Goal: Task Accomplishment & Management: Use online tool/utility

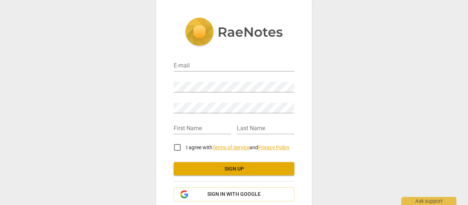
drag, startPoint x: 465, startPoint y: 57, endPoint x: 465, endPoint y: 79, distance: 21.2
click at [465, 79] on div "E-mail Password Retype Password First Name Last Name I agree with Terms of Serv…" at bounding box center [234, 102] width 468 height 205
drag, startPoint x: 465, startPoint y: 96, endPoint x: 466, endPoint y: 120, distance: 24.9
click at [466, 120] on div "E-mail Password Retype Password First Name Last Name I agree with Terms of Serv…" at bounding box center [234, 102] width 468 height 205
click at [211, 62] on input "email" at bounding box center [234, 66] width 121 height 11
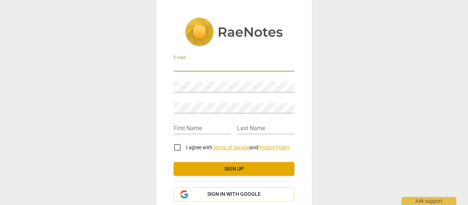
type input "[PERSON_NAME][EMAIL_ADDRESS][DOMAIN_NAME]"
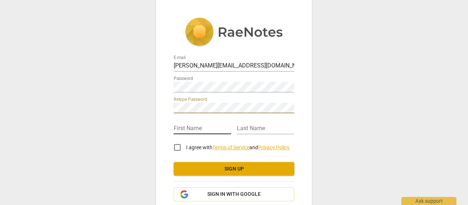
click at [197, 126] on input "text" at bounding box center [202, 128] width 57 height 11
type input "Carly"
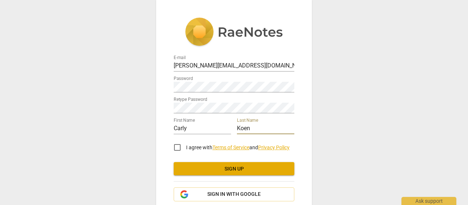
type input "Koen"
click at [177, 146] on input "I agree with Terms of Service and Privacy Policy" at bounding box center [178, 147] width 18 height 18
checkbox input "true"
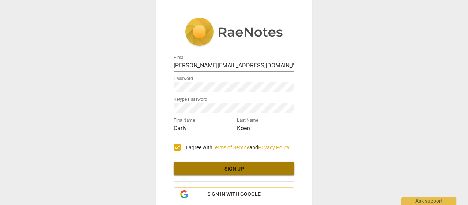
click at [218, 167] on span "Sign up" at bounding box center [234, 168] width 109 height 7
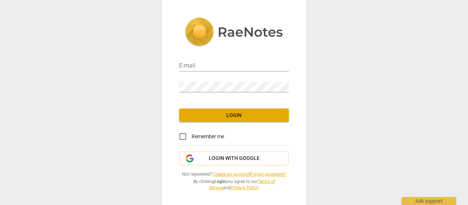
type input "carly@candormeetsclarity.com"
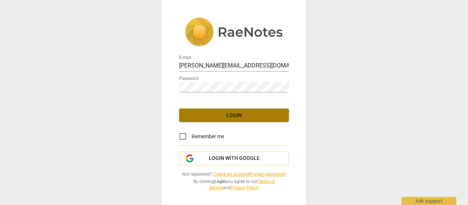
click at [263, 112] on span "Login" at bounding box center [234, 115] width 98 height 7
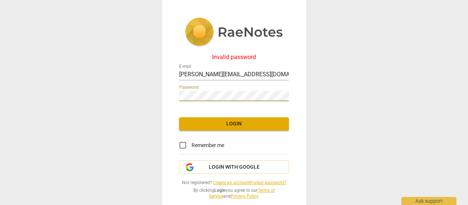
click at [158, 89] on div "Invalid password E-mail carly@candormeetsclarity.com Password Login Remember me…" at bounding box center [234, 102] width 468 height 205
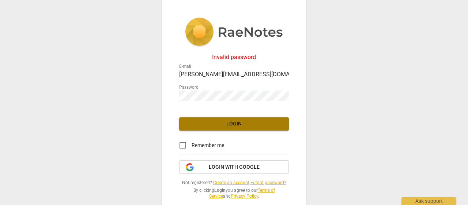
click at [238, 123] on span "Login" at bounding box center [234, 123] width 98 height 7
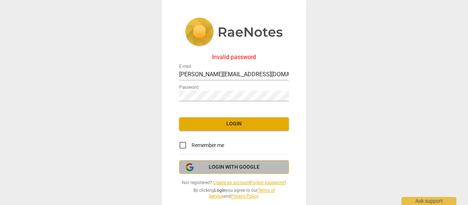
click at [241, 166] on span "Login with Google" at bounding box center [234, 166] width 51 height 7
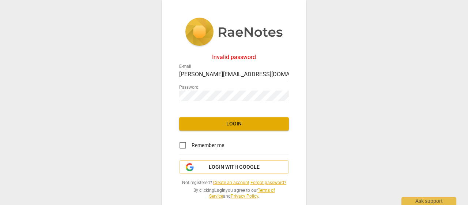
click at [271, 182] on link "Forgot password?" at bounding box center [269, 182] width 36 height 5
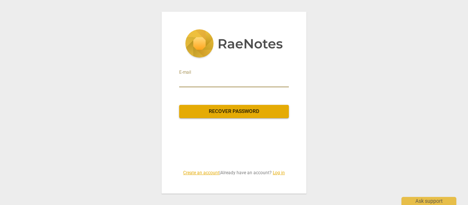
click at [213, 78] on input "email" at bounding box center [234, 81] width 110 height 12
type input "carly@candormeetsclarity.com"
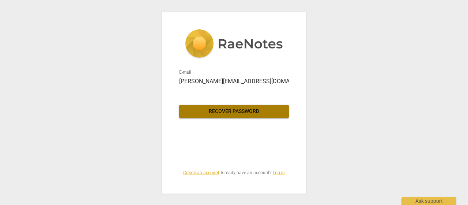
click at [233, 108] on span "Recover password" at bounding box center [234, 111] width 98 height 7
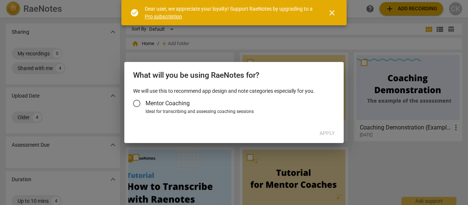
click at [332, 11] on span "close" at bounding box center [332, 12] width 9 height 9
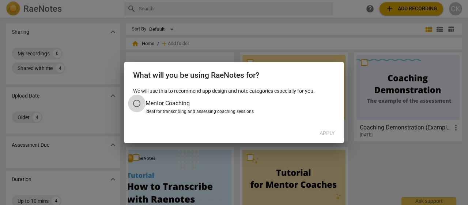
click at [138, 105] on input "Mentor Coaching" at bounding box center [137, 103] width 18 height 18
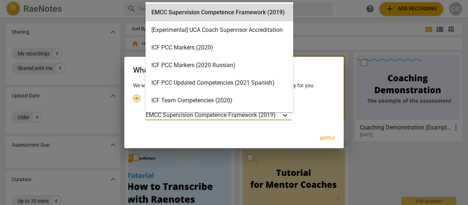
click at [289, 116] on icon "Account type" at bounding box center [285, 114] width 7 height 7
click at [0, 0] on input "Ideal for transcribing and assessing coaching sessions 16 results available. Us…" at bounding box center [0, 0] width 0 height 0
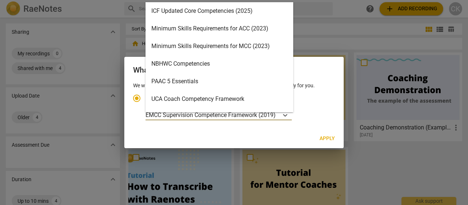
scroll to position [156, 0]
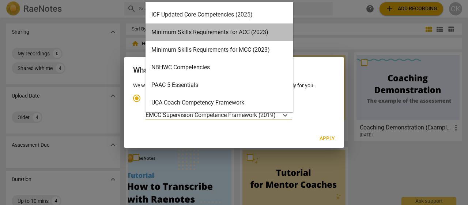
click at [255, 34] on div "Minimum Skills Requirements for ACC (2023)" at bounding box center [220, 32] width 148 height 18
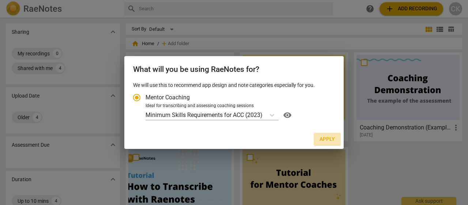
click at [329, 138] on span "Apply" at bounding box center [327, 138] width 15 height 7
radio input "false"
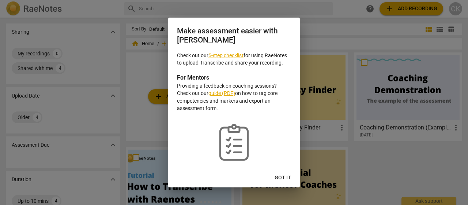
scroll to position [27, 0]
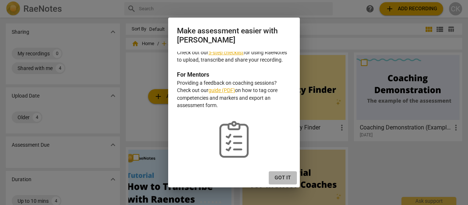
click at [280, 178] on span "Got it" at bounding box center [283, 177] width 16 height 7
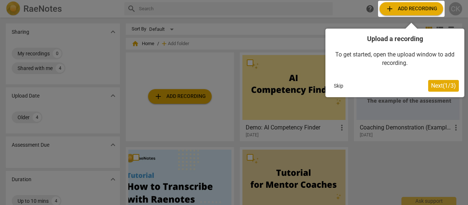
click at [443, 83] on span "Next ( 1 / 3 )" at bounding box center [443, 85] width 25 height 7
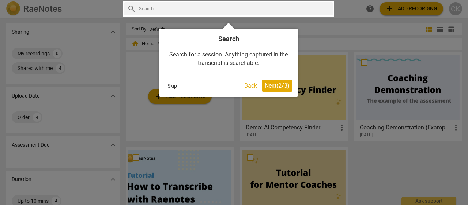
click at [277, 86] on span "Next ( 2 / 3 )" at bounding box center [277, 85] width 25 height 7
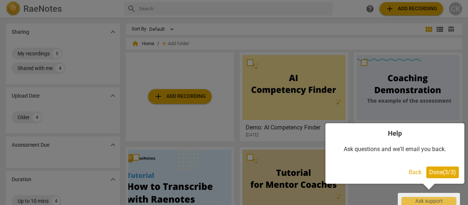
click at [443, 172] on span "Done ( 3 / 3 )" at bounding box center [443, 171] width 27 height 7
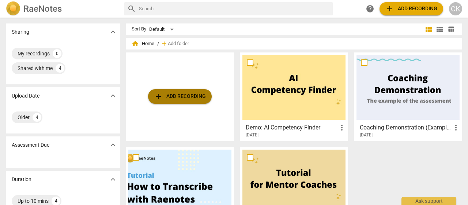
click at [185, 94] on span "add Add recording" at bounding box center [180, 96] width 52 height 9
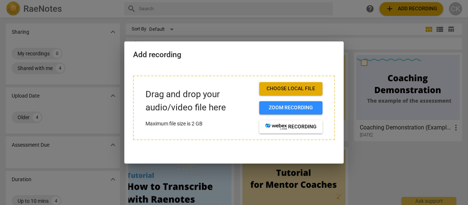
drag, startPoint x: 200, startPoint y: 103, endPoint x: 173, endPoint y: 56, distance: 54.0
click at [173, 56] on h2 "Add recording" at bounding box center [234, 54] width 202 height 9
click at [308, 87] on span "Choose local file" at bounding box center [291, 88] width 52 height 7
click at [302, 107] on span "Zoom recording" at bounding box center [291, 107] width 52 height 7
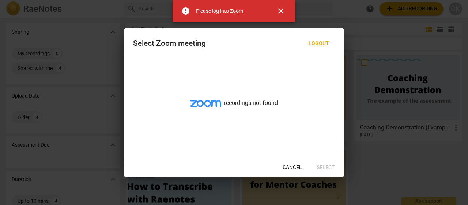
click at [285, 11] on span "close" at bounding box center [281, 11] width 9 height 9
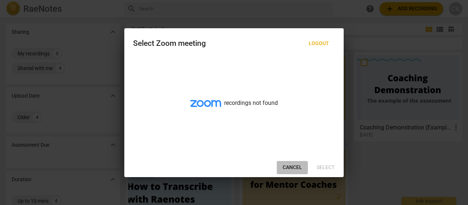
click at [291, 166] on span "Cancel" at bounding box center [292, 167] width 19 height 7
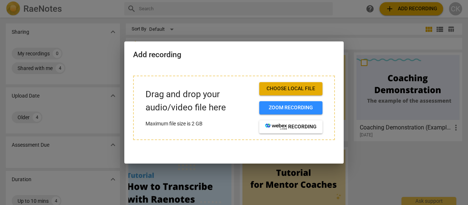
click at [283, 87] on span "Choose local file" at bounding box center [291, 88] width 52 height 7
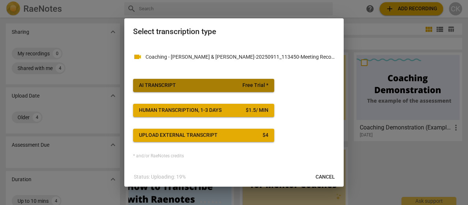
click at [258, 87] on span "Free Trial *" at bounding box center [256, 85] width 26 height 7
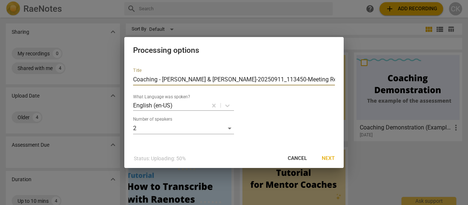
click at [299, 83] on input "Coaching - [PERSON_NAME] & [PERSON_NAME]-20250911_113450-Meeting Recording" at bounding box center [234, 80] width 202 height 12
drag, startPoint x: 275, startPoint y: 78, endPoint x: 202, endPoint y: 76, distance: 73.2
click at [202, 76] on input "Coaching - [PERSON_NAME] & [PERSON_NAME]-20250911_113450-Meeting Recording" at bounding box center [234, 80] width 202 height 12
click at [184, 80] on input "Coaching - [PERSON_NAME] & [PERSON_NAME] Recording" at bounding box center [234, 80] width 202 height 12
click at [221, 79] on input "Coaching - [PERSON_NAME] & [PERSON_NAME] Recording" at bounding box center [234, 80] width 202 height 12
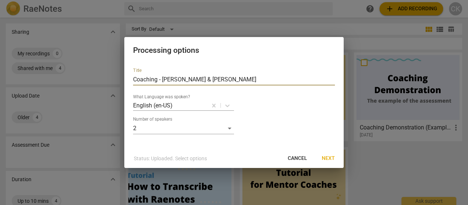
click at [266, 79] on input "Coaching - [PERSON_NAME] & [PERSON_NAME]" at bounding box center [234, 80] width 202 height 12
type input "Coaching - [PERSON_NAME] & [PERSON_NAME] Koen_Recording1"
click at [329, 157] on span "Next" at bounding box center [328, 157] width 13 height 7
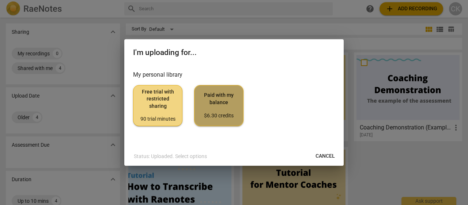
click at [217, 93] on span "Paid with my balance $6.30 credits" at bounding box center [219, 104] width 37 height 27
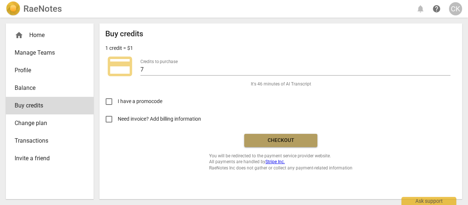
click at [281, 142] on span "Checkout" at bounding box center [280, 139] width 61 height 7
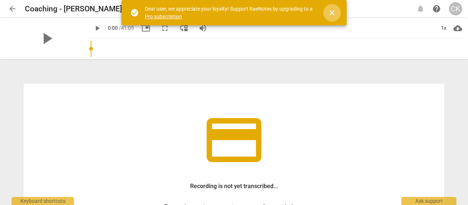
click at [331, 15] on span "close" at bounding box center [332, 12] width 9 height 9
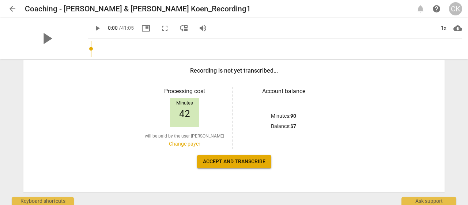
scroll to position [125, 0]
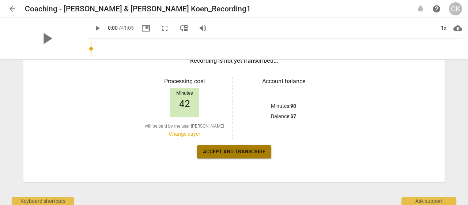
click at [228, 150] on span "Accept and transcribe" at bounding box center [234, 151] width 63 height 7
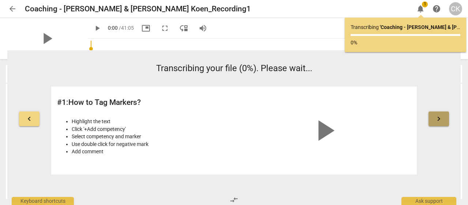
click at [439, 120] on span "keyboard_arrow_right" at bounding box center [439, 118] width 9 height 9
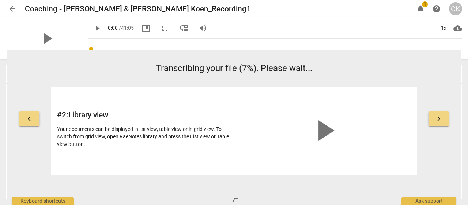
click at [439, 120] on span "keyboard_arrow_right" at bounding box center [439, 118] width 9 height 9
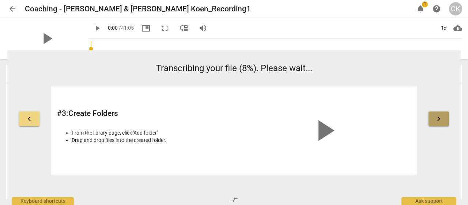
click at [439, 120] on span "keyboard_arrow_right" at bounding box center [439, 118] width 9 height 9
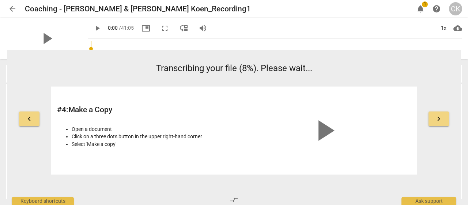
click at [439, 120] on span "keyboard_arrow_right" at bounding box center [439, 118] width 9 height 9
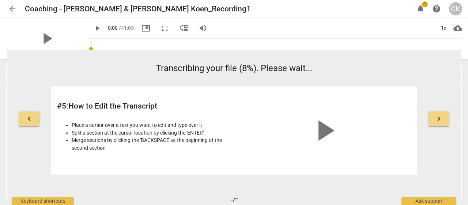
click at [439, 120] on span "keyboard_arrow_right" at bounding box center [439, 118] width 9 height 9
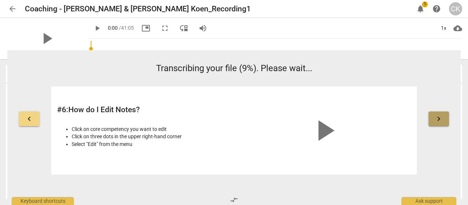
click at [439, 120] on span "keyboard_arrow_right" at bounding box center [439, 118] width 9 height 9
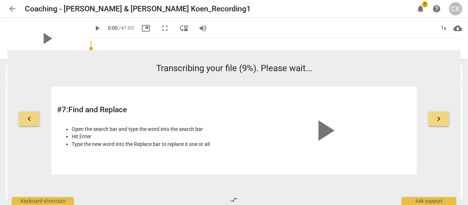
click at [439, 120] on span "keyboard_arrow_right" at bounding box center [439, 118] width 9 height 9
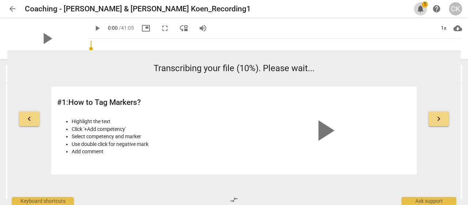
click at [422, 6] on span "notifications" at bounding box center [420, 8] width 9 height 9
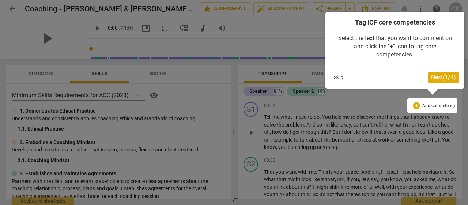
click at [444, 82] on button "Next ( 1 / 4 )" at bounding box center [443, 77] width 31 height 12
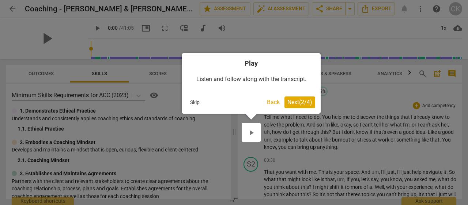
click at [299, 102] on span "Next ( 2 / 4 )" at bounding box center [300, 101] width 25 height 7
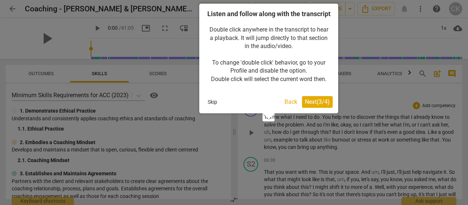
click at [319, 105] on span "Next ( 3 / 4 )" at bounding box center [317, 101] width 25 height 7
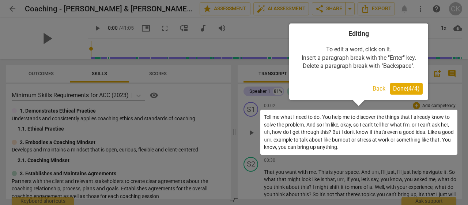
click at [406, 88] on span "Done ( 4 / 4 )" at bounding box center [406, 88] width 27 height 7
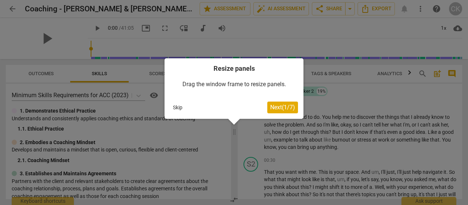
click at [277, 106] on span "Next ( 1 / 7 )" at bounding box center [282, 107] width 25 height 7
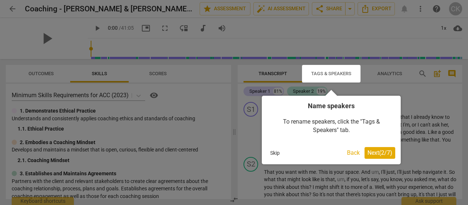
click at [376, 153] on span "Next ( 2 / 7 )" at bounding box center [380, 152] width 25 height 7
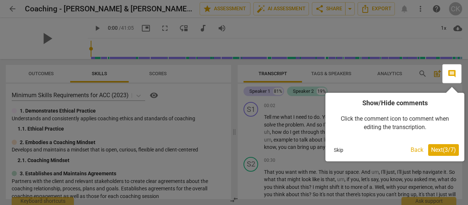
click at [436, 149] on span "Next ( 3 / 7 )" at bounding box center [443, 149] width 25 height 7
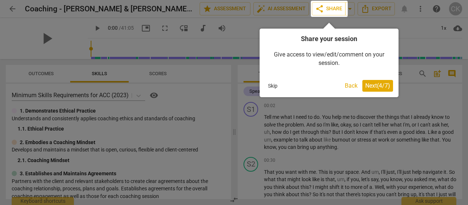
click at [380, 85] on span "Next ( 4 / 7 )" at bounding box center [378, 85] width 25 height 7
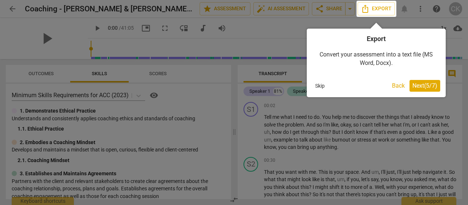
click at [429, 86] on span "Next ( 5 / 7 )" at bounding box center [425, 85] width 25 height 7
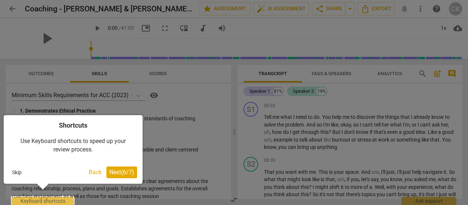
click at [124, 171] on span "Next ( 6 / 7 )" at bounding box center [121, 171] width 25 height 7
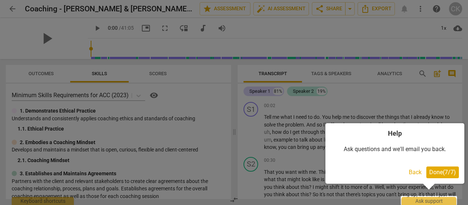
click at [435, 170] on span "Done ( 7 / 7 )" at bounding box center [443, 171] width 27 height 7
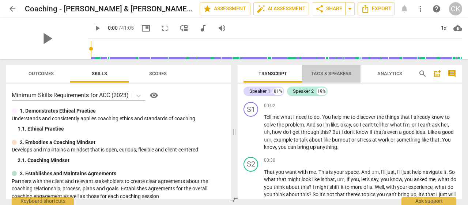
click at [338, 75] on span "Tags & Speakers" at bounding box center [331, 73] width 40 height 5
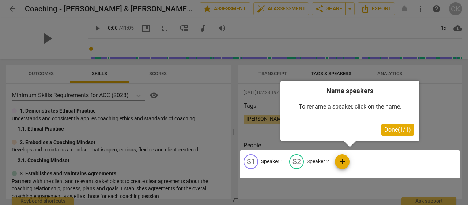
click at [391, 130] on span "Done ( 1 / 1 )" at bounding box center [398, 129] width 27 height 7
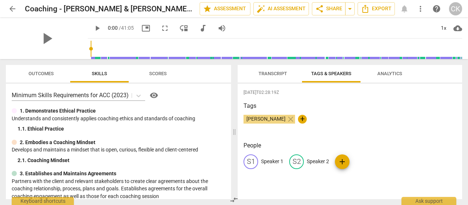
click at [253, 164] on div "S1" at bounding box center [251, 161] width 15 height 15
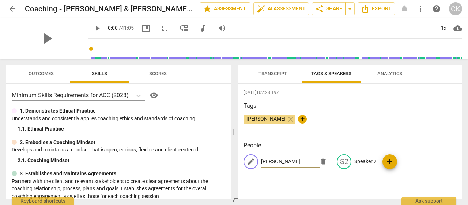
type input "J. Albus"
click at [432, 142] on h3 "People" at bounding box center [350, 145] width 213 height 9
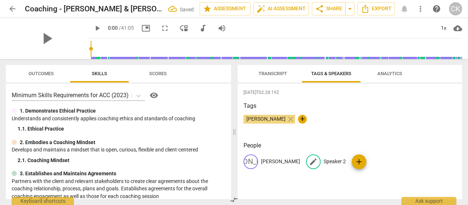
click at [324, 158] on p "Speaker 2" at bounding box center [335, 161] width 22 height 8
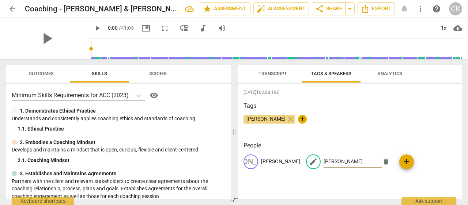
type input "Carly Koen"
click at [419, 136] on div "2025-09-13T02:28:19Z Tags Carly Koen close + People JA J. Albus edit Carly Koen…" at bounding box center [350, 140] width 225 height 115
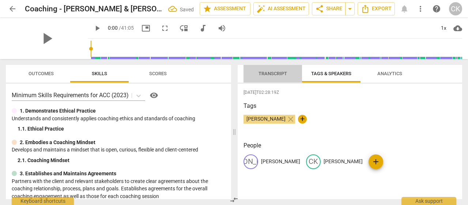
click at [275, 73] on span "Transcript" at bounding box center [273, 73] width 29 height 5
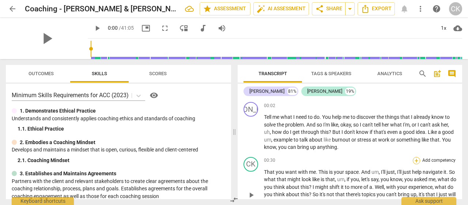
click at [414, 160] on div "+" at bounding box center [416, 160] width 7 height 7
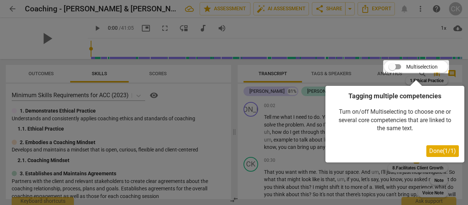
click at [447, 155] on button "Done ( 1 / 1 )" at bounding box center [443, 151] width 33 height 12
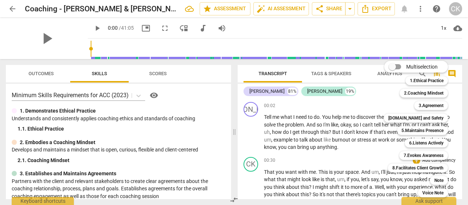
click at [358, 101] on div at bounding box center [234, 102] width 468 height 205
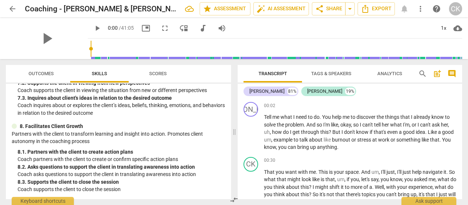
scroll to position [511, 0]
click at [162, 75] on span "Scores" at bounding box center [158, 73] width 18 height 5
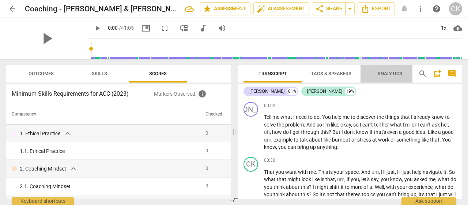
click at [383, 72] on span "Analytics" at bounding box center [390, 73] width 25 height 5
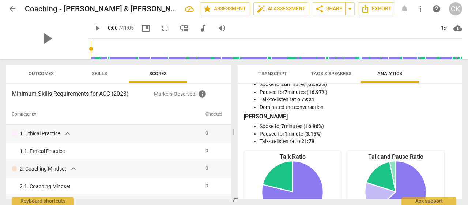
scroll to position [0, 0]
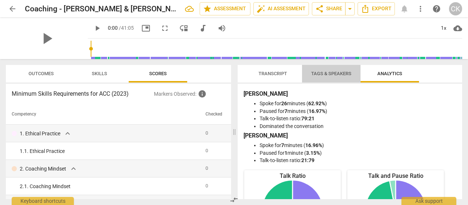
click at [320, 71] on span "Tags & Speakers" at bounding box center [331, 73] width 40 height 5
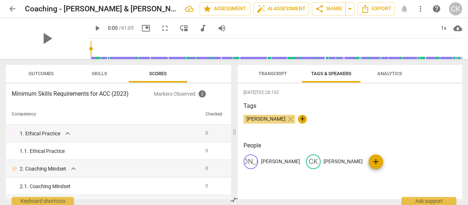
click at [273, 74] on span "Transcript" at bounding box center [273, 73] width 29 height 5
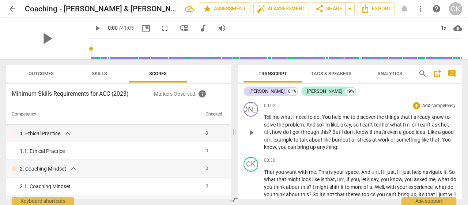
click at [442, 142] on span "You" at bounding box center [446, 139] width 9 height 6
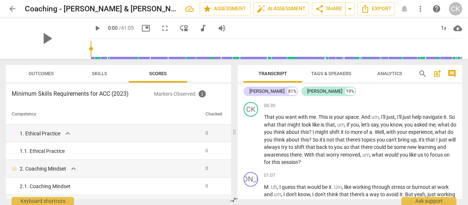
scroll to position [68, 0]
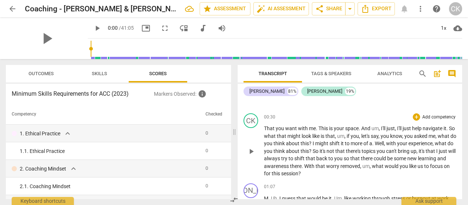
click at [265, 131] on span "That" at bounding box center [270, 128] width 12 height 6
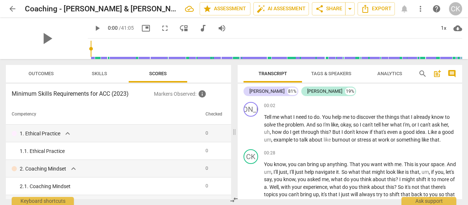
scroll to position [23, 0]
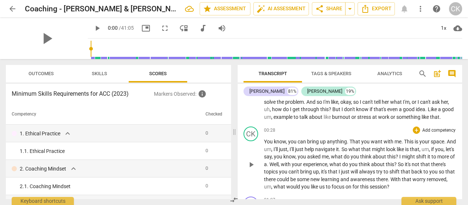
click at [352, 144] on span "That" at bounding box center [356, 141] width 12 height 6
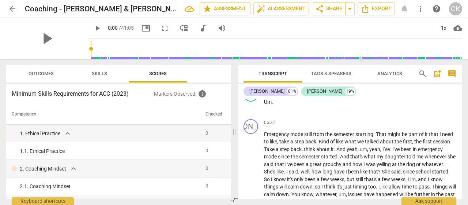
scroll to position [586, 0]
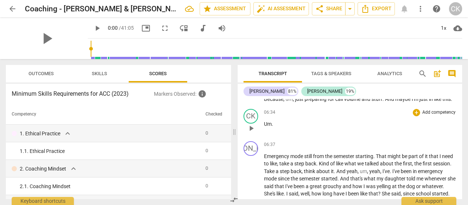
click at [275, 128] on p "Um ." at bounding box center [360, 124] width 192 height 8
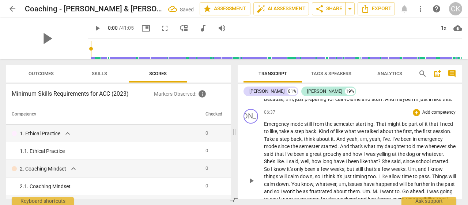
click at [265, 127] on span "Emergency" at bounding box center [277, 124] width 26 height 6
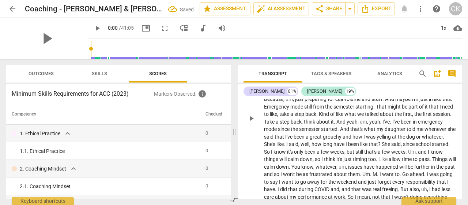
click at [291, 109] on span "Emergency" at bounding box center [277, 107] width 26 height 6
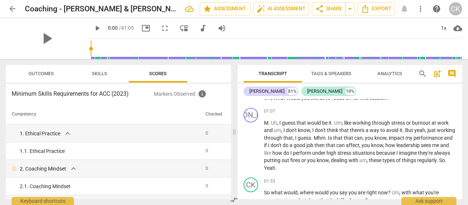
scroll to position [0, 0]
